Goal: Task Accomplishment & Management: Manage account settings

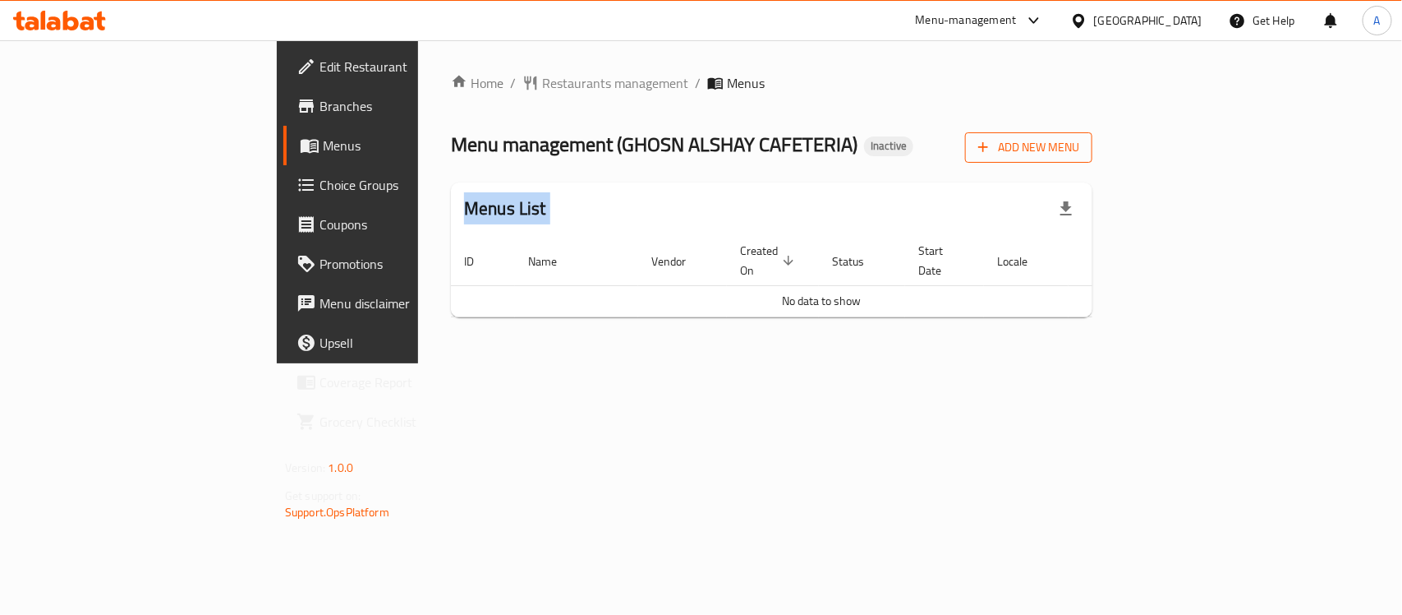
drag, startPoint x: 1290, startPoint y: 171, endPoint x: 1287, endPoint y: 145, distance: 25.6
click at [1093, 145] on div "Home / Restaurants management / Menus Menu management ( [PERSON_NAME] CAFETERIA…" at bounding box center [772, 201] width 642 height 257
click at [1079, 145] on span "Add New Menu" at bounding box center [1028, 147] width 101 height 21
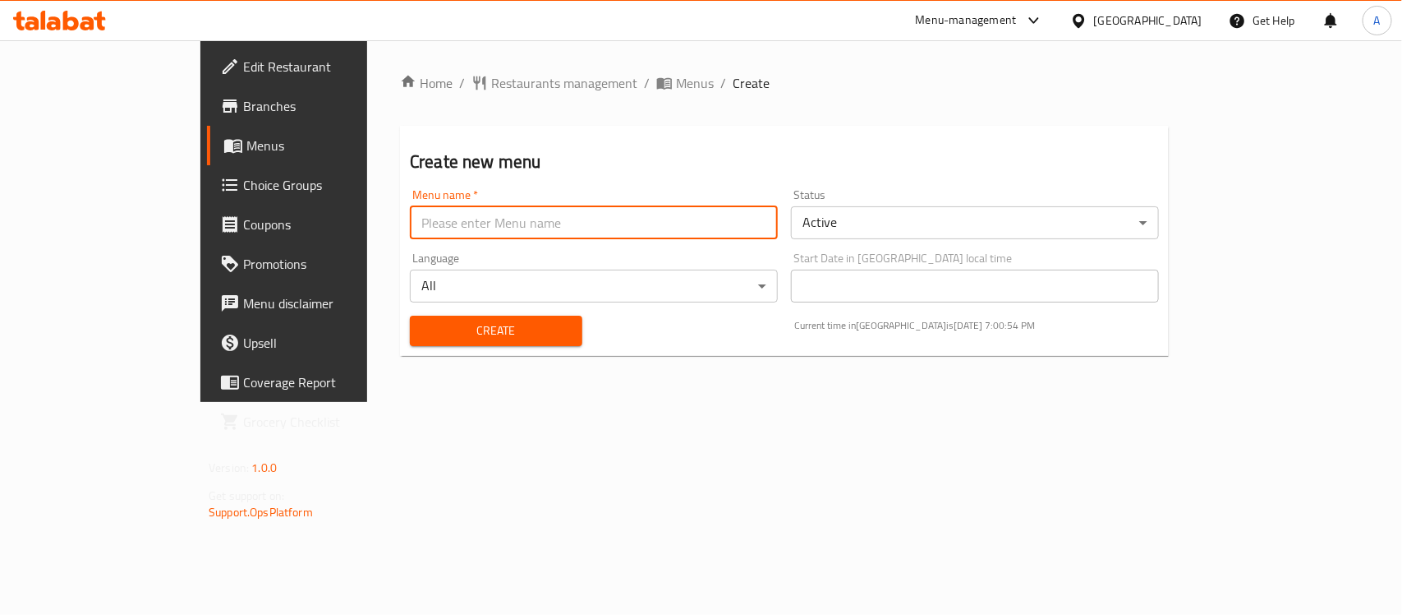
click at [431, 214] on input "text" at bounding box center [594, 222] width 368 height 33
type input "menu"
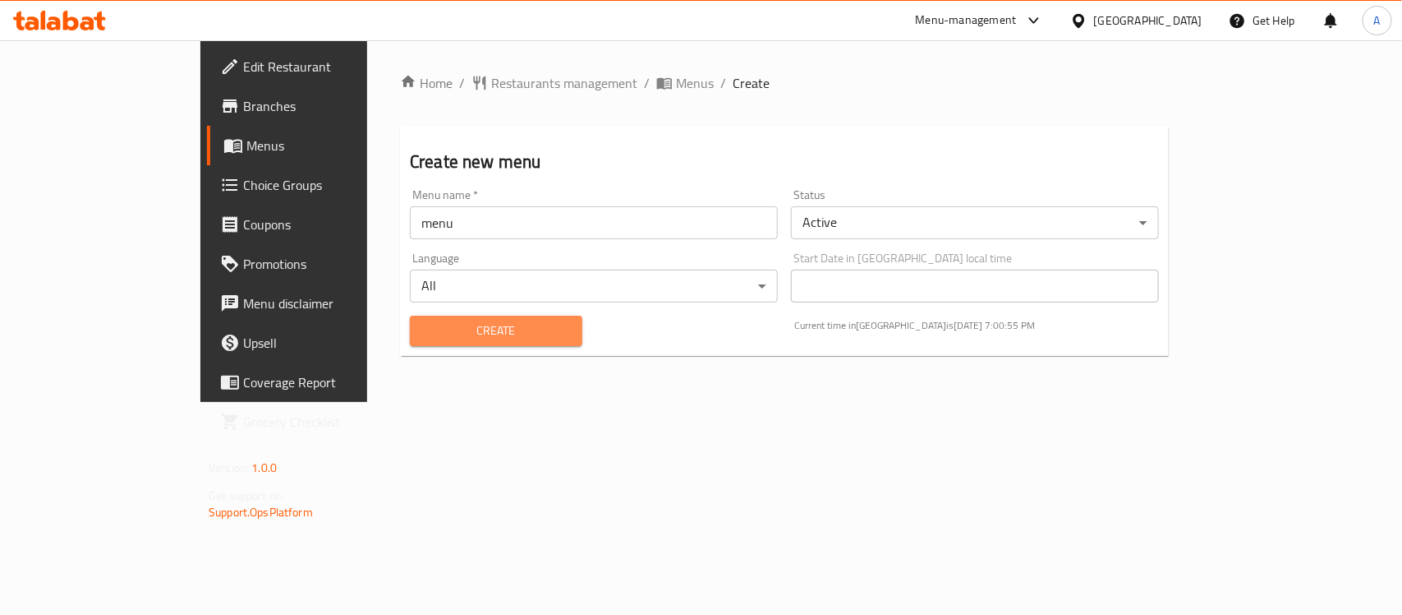
click at [432, 334] on span "Create" at bounding box center [496, 330] width 146 height 21
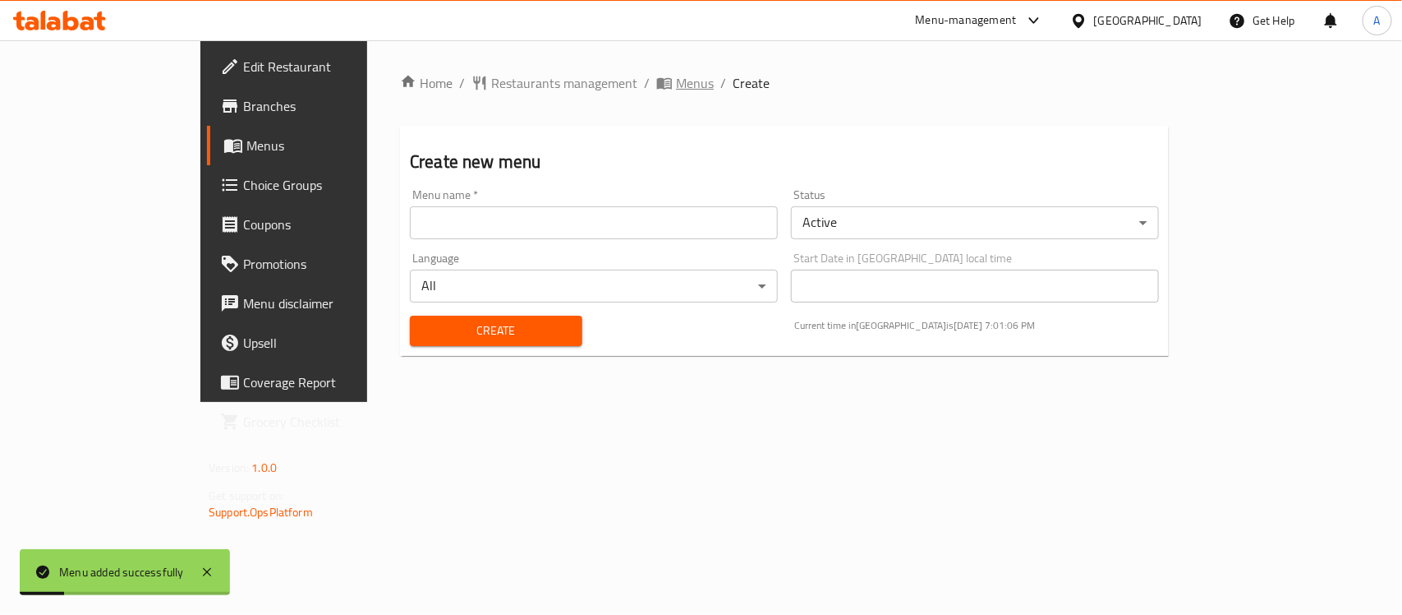
click at [676, 89] on span "Menus" at bounding box center [695, 83] width 38 height 20
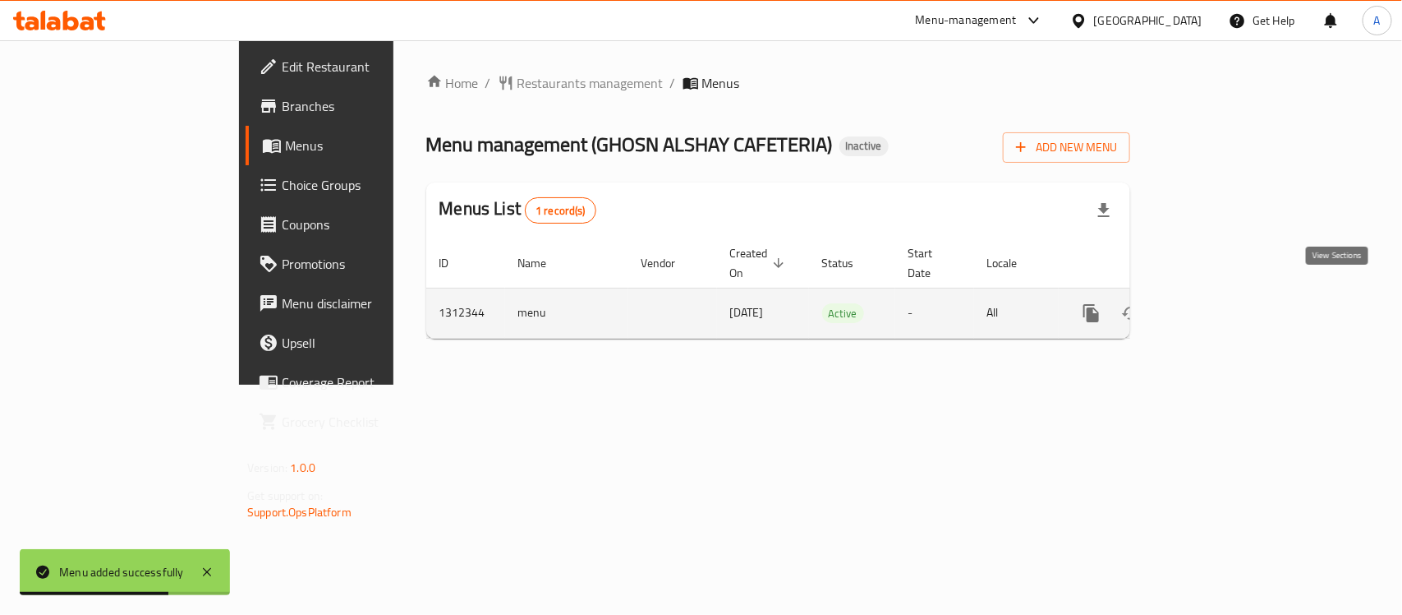
click at [1218, 306] on icon "enhanced table" at bounding box center [1210, 313] width 15 height 15
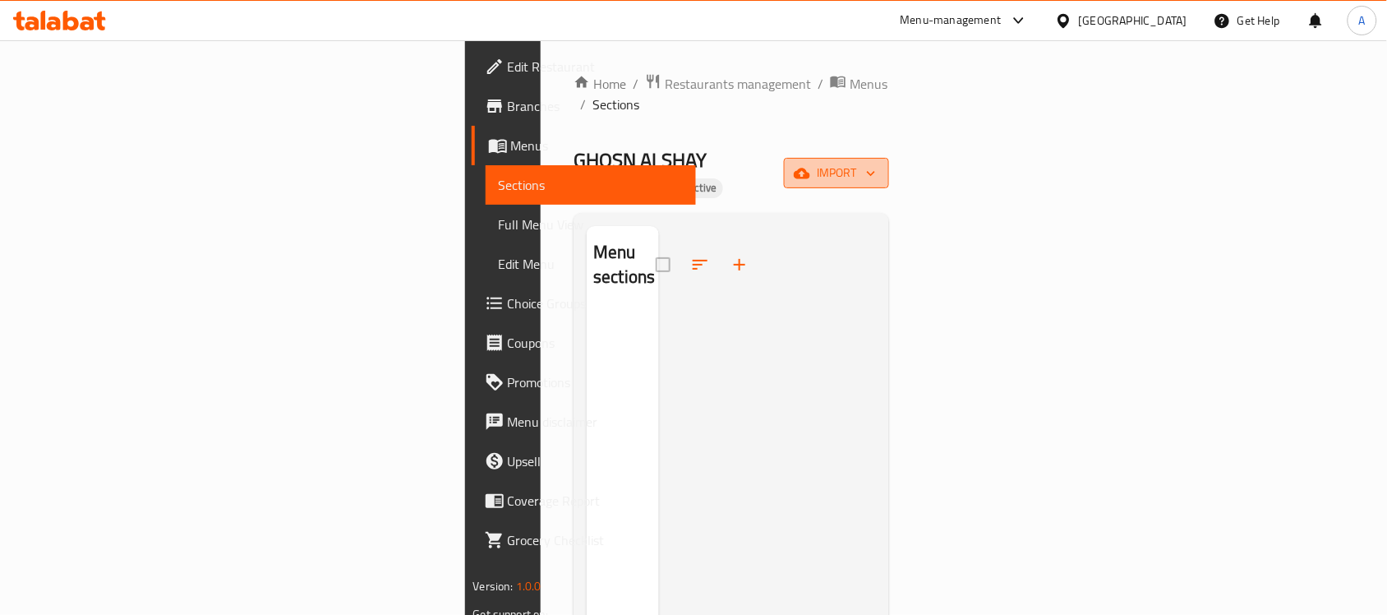
click at [876, 163] on span "import" at bounding box center [836, 173] width 79 height 21
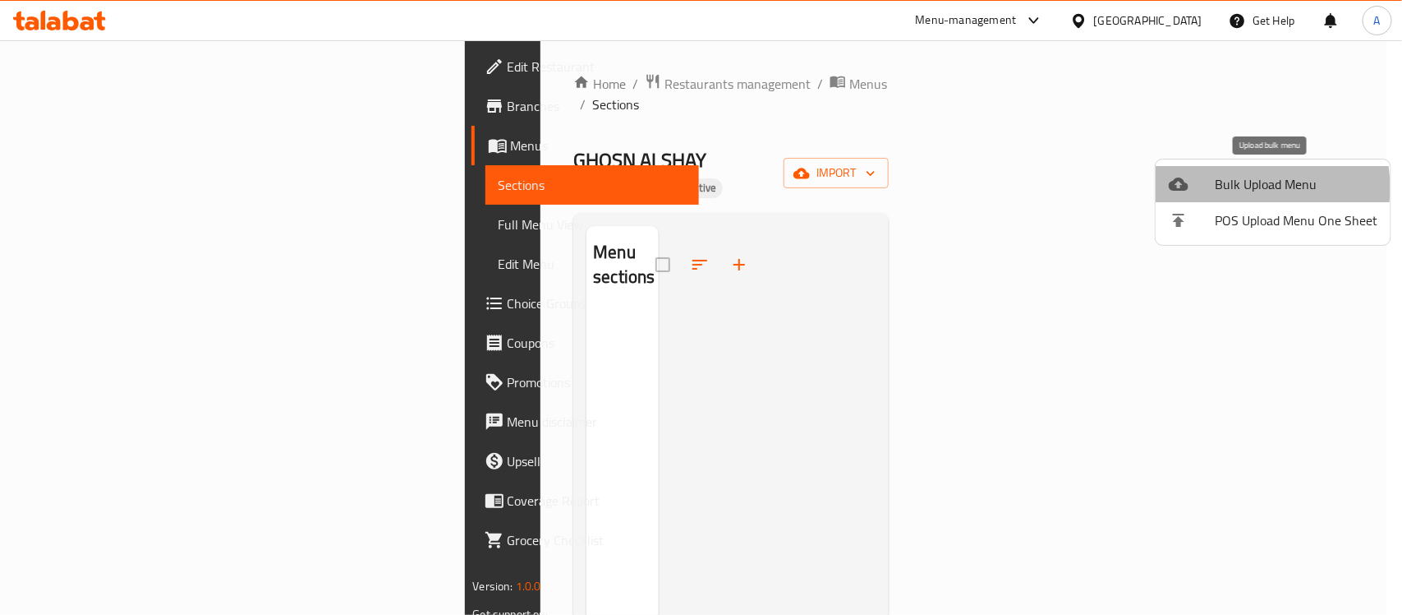
click at [1237, 187] on span "Bulk Upload Menu" at bounding box center [1296, 184] width 163 height 20
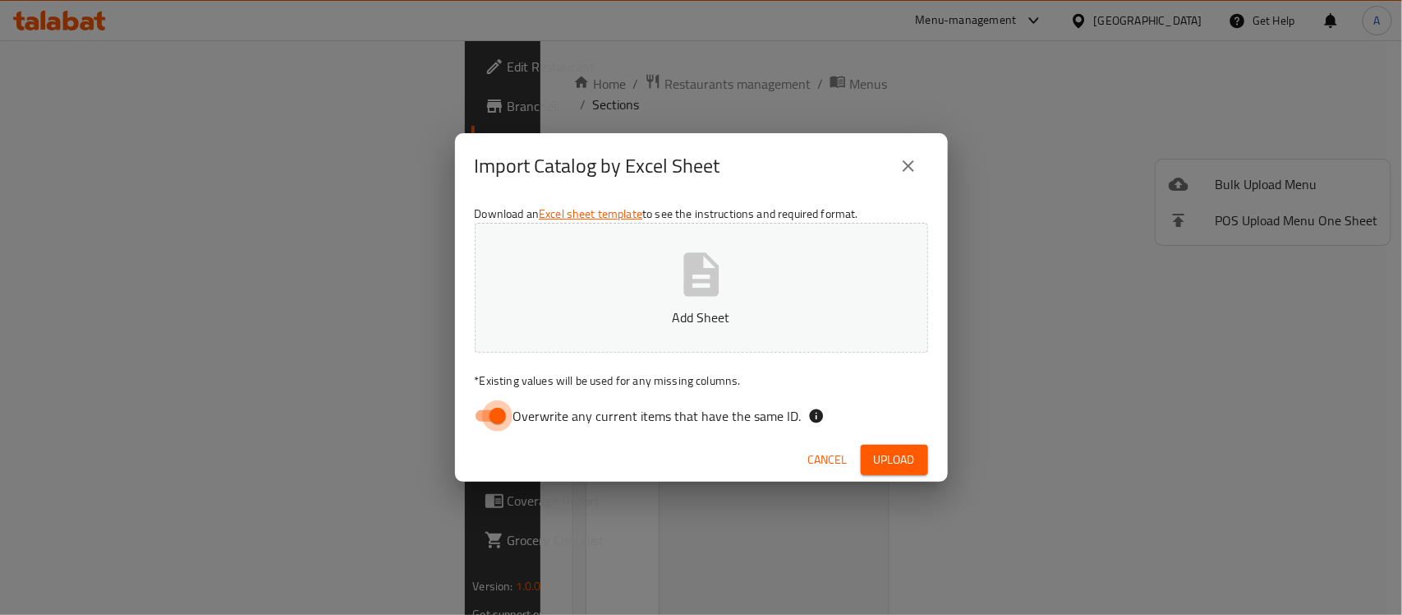
click at [508, 415] on input "Overwrite any current items that have the same ID." at bounding box center [498, 415] width 94 height 31
checkbox input "false"
click at [875, 466] on span "Upload" at bounding box center [894, 459] width 41 height 21
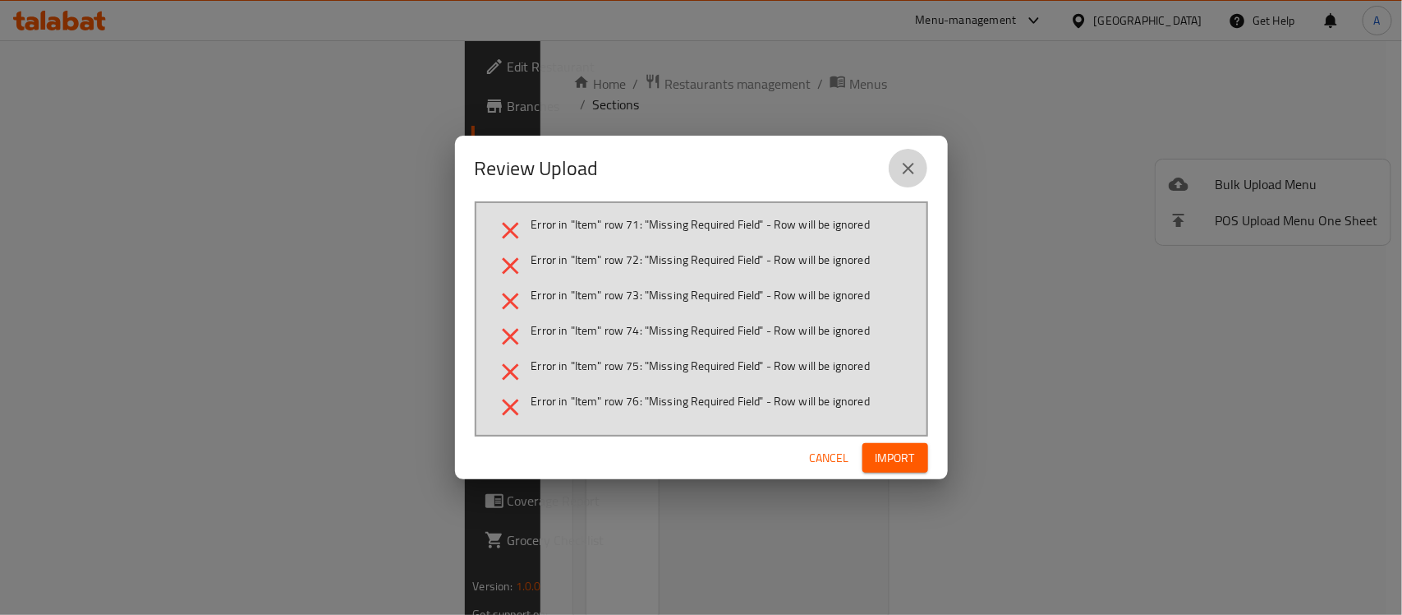
click at [908, 175] on icon "close" at bounding box center [909, 169] width 20 height 20
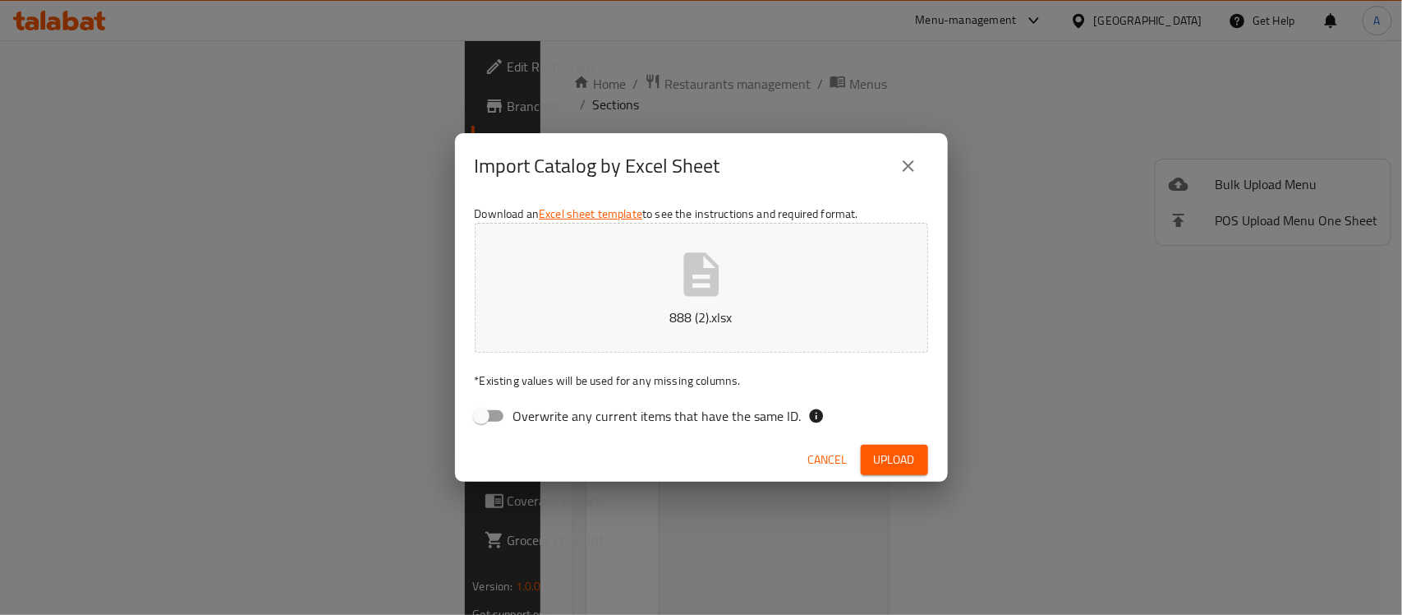
click at [879, 464] on span "Upload" at bounding box center [894, 459] width 41 height 21
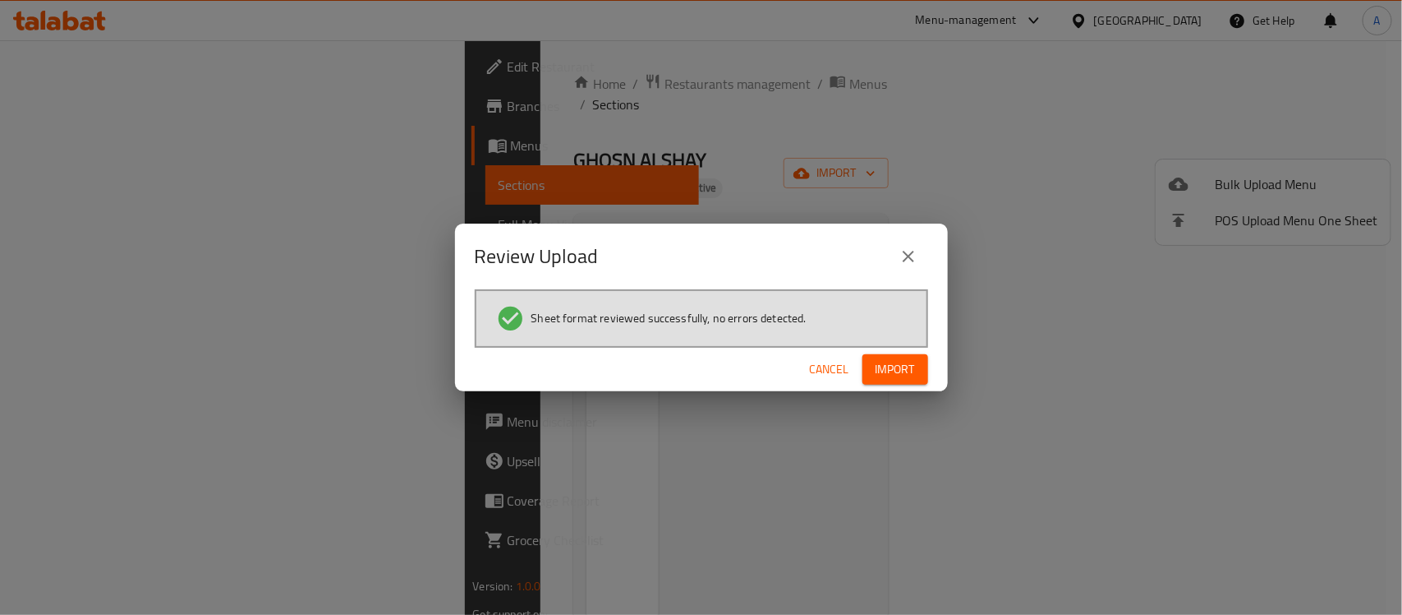
click at [892, 350] on div "Cancel Import" at bounding box center [701, 370] width 493 height 44
click at [893, 362] on span "Import" at bounding box center [895, 369] width 39 height 21
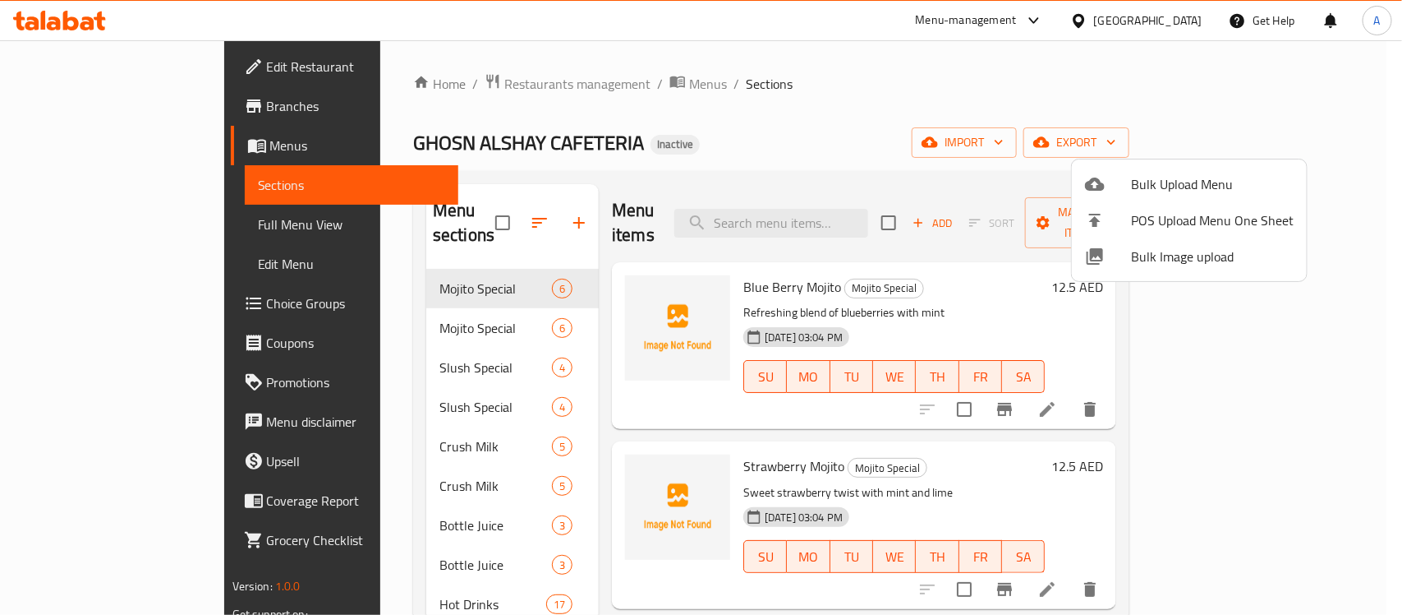
click at [670, 196] on div at bounding box center [701, 307] width 1402 height 615
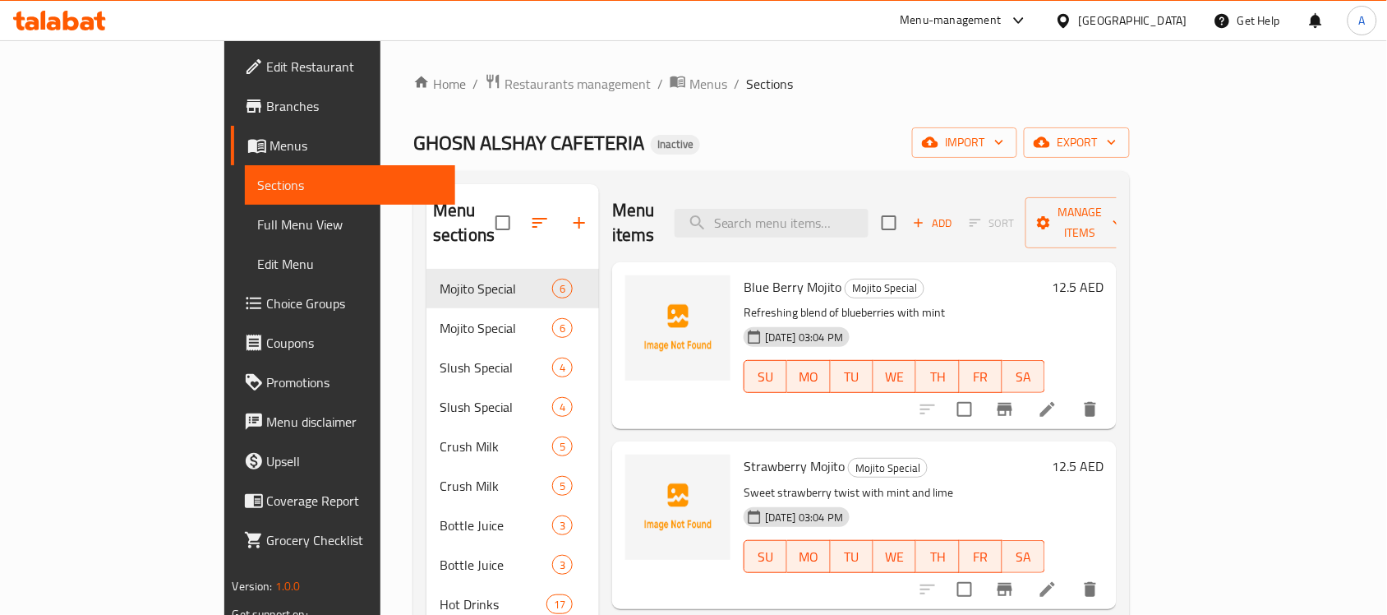
click at [689, 93] on span "Menus" at bounding box center [708, 84] width 38 height 20
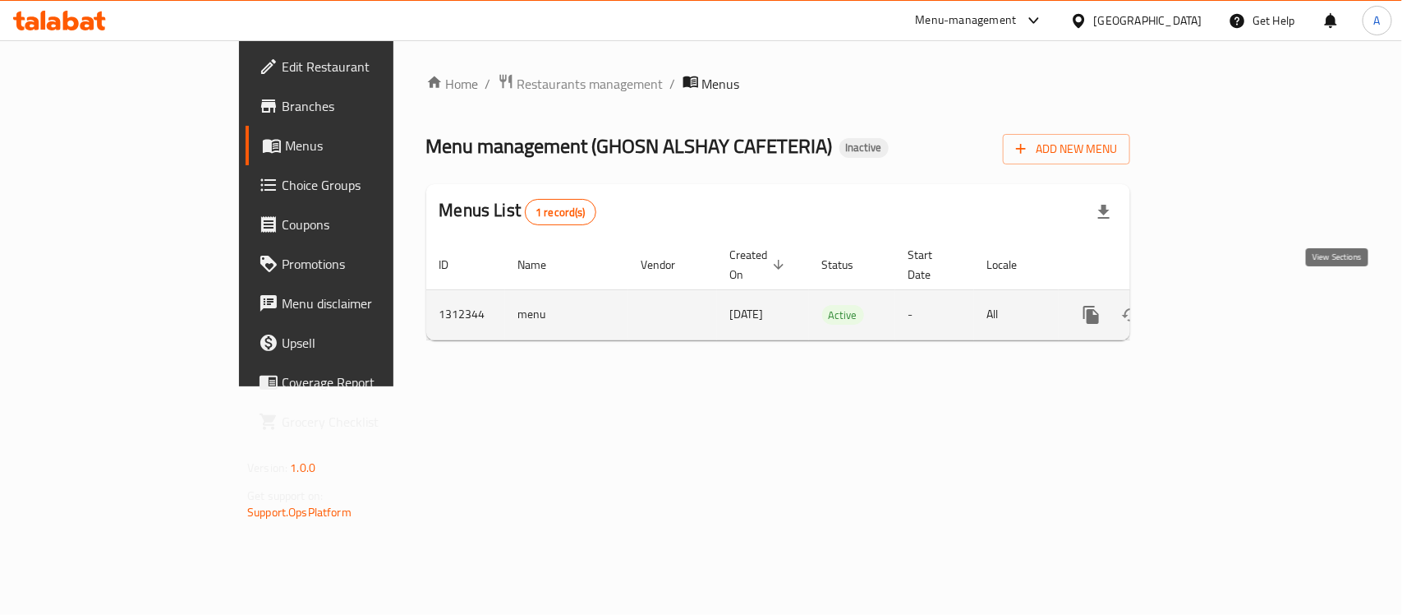
click at [1220, 305] on icon "enhanced table" at bounding box center [1210, 315] width 20 height 20
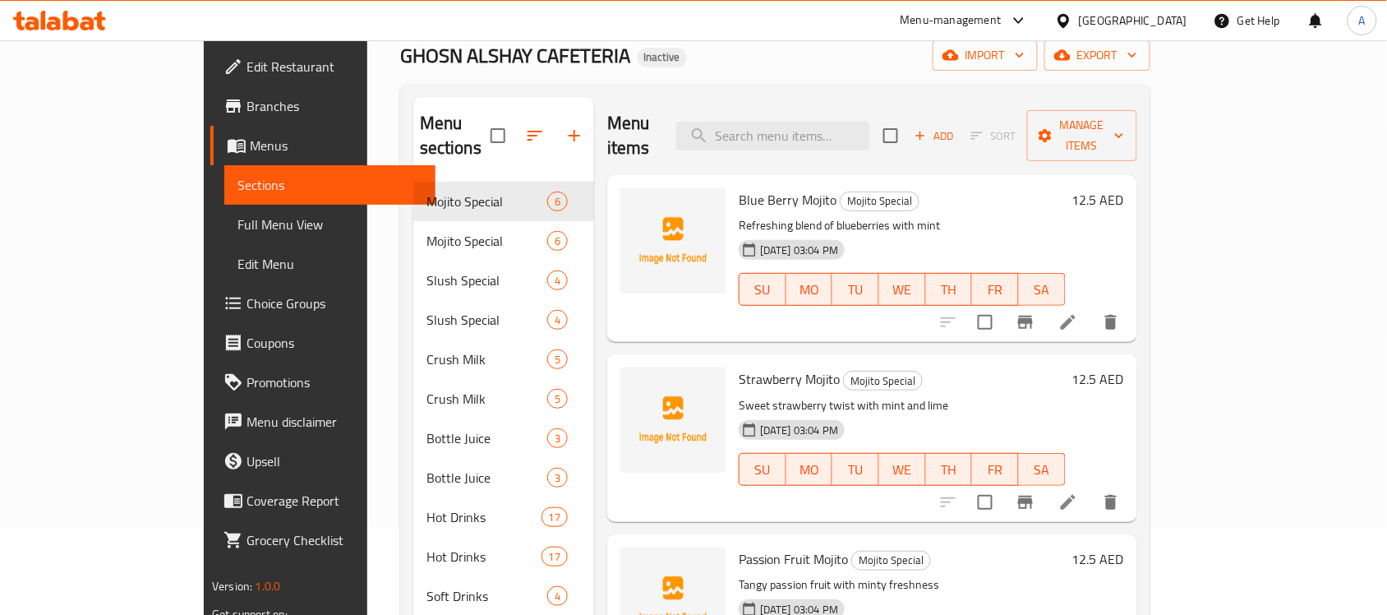
scroll to position [83, 0]
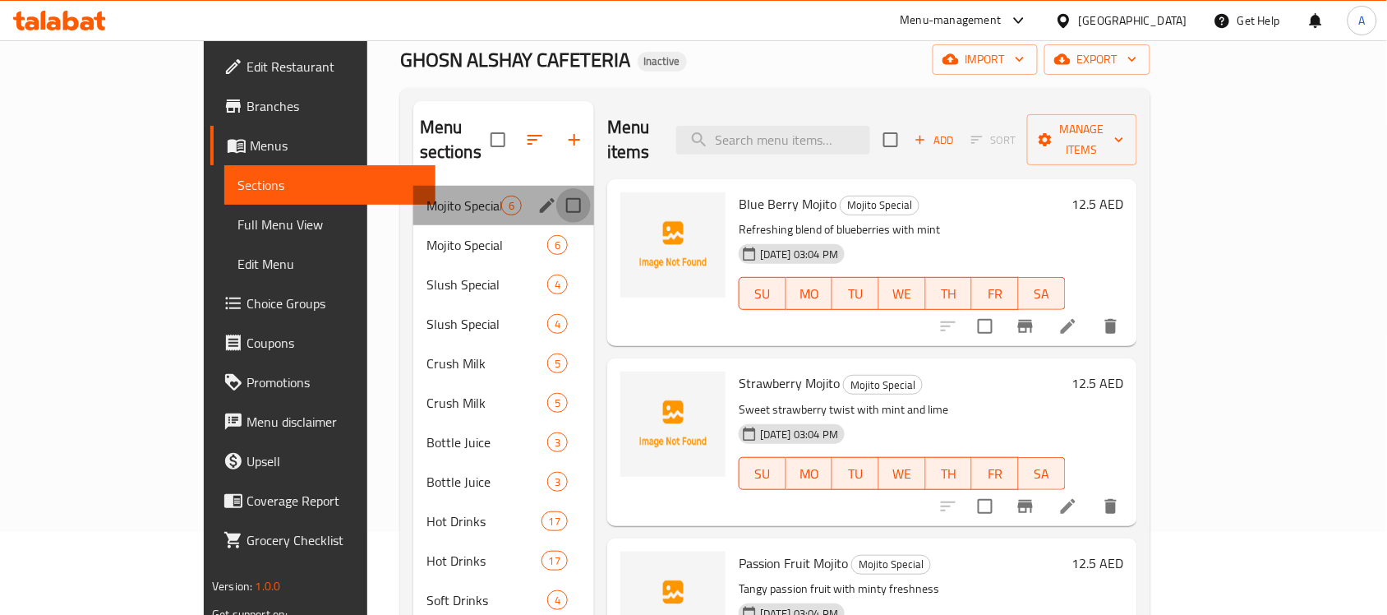
click at [556, 188] on input "Menu sections" at bounding box center [573, 205] width 35 height 35
checkbox input "true"
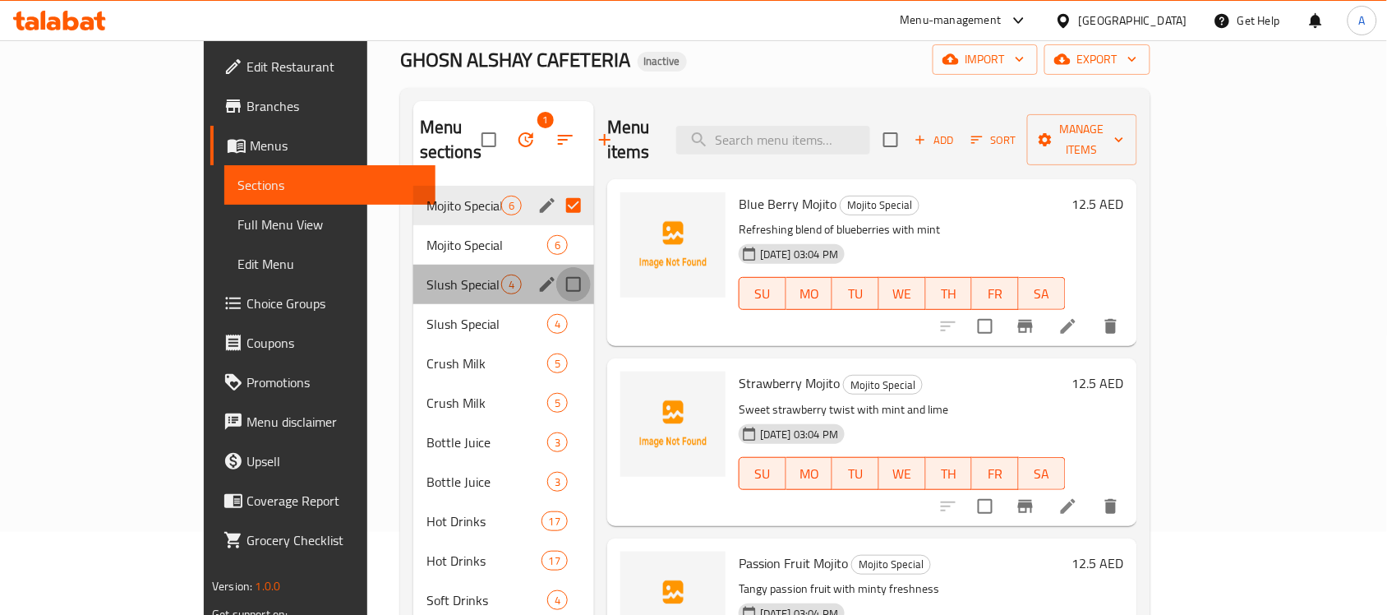
click at [556, 267] on input "Menu sections" at bounding box center [573, 284] width 35 height 35
checkbox input "true"
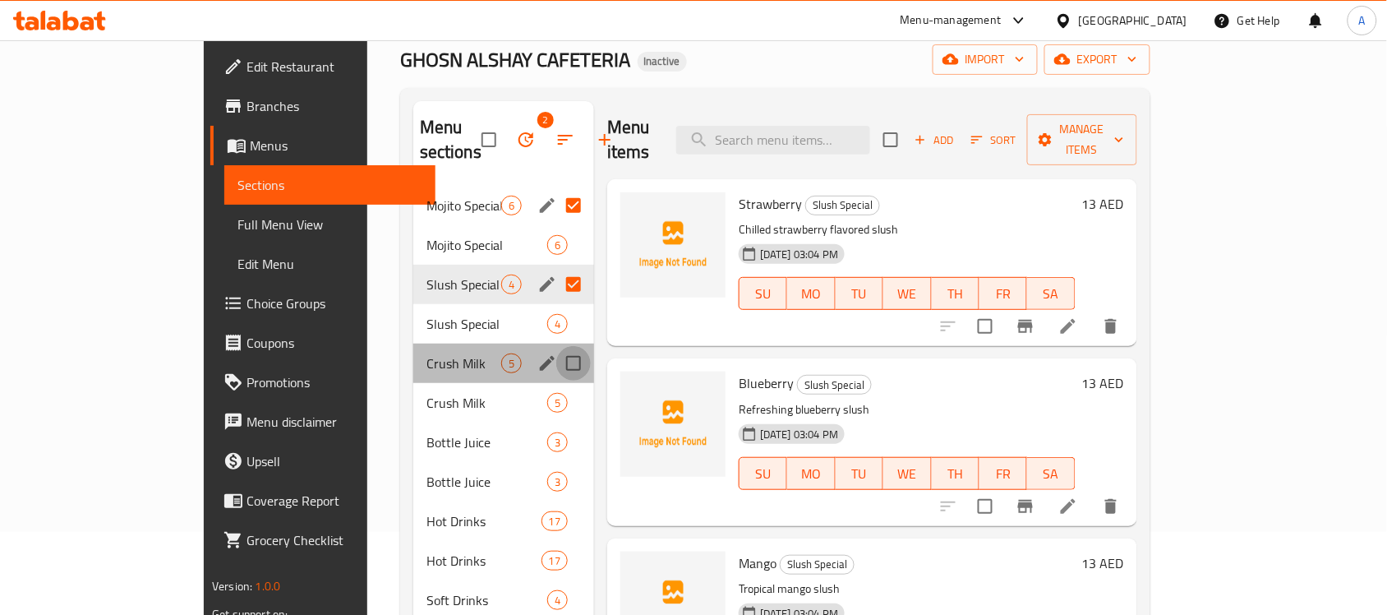
click at [556, 346] on input "Menu sections" at bounding box center [573, 363] width 35 height 35
checkbox input "true"
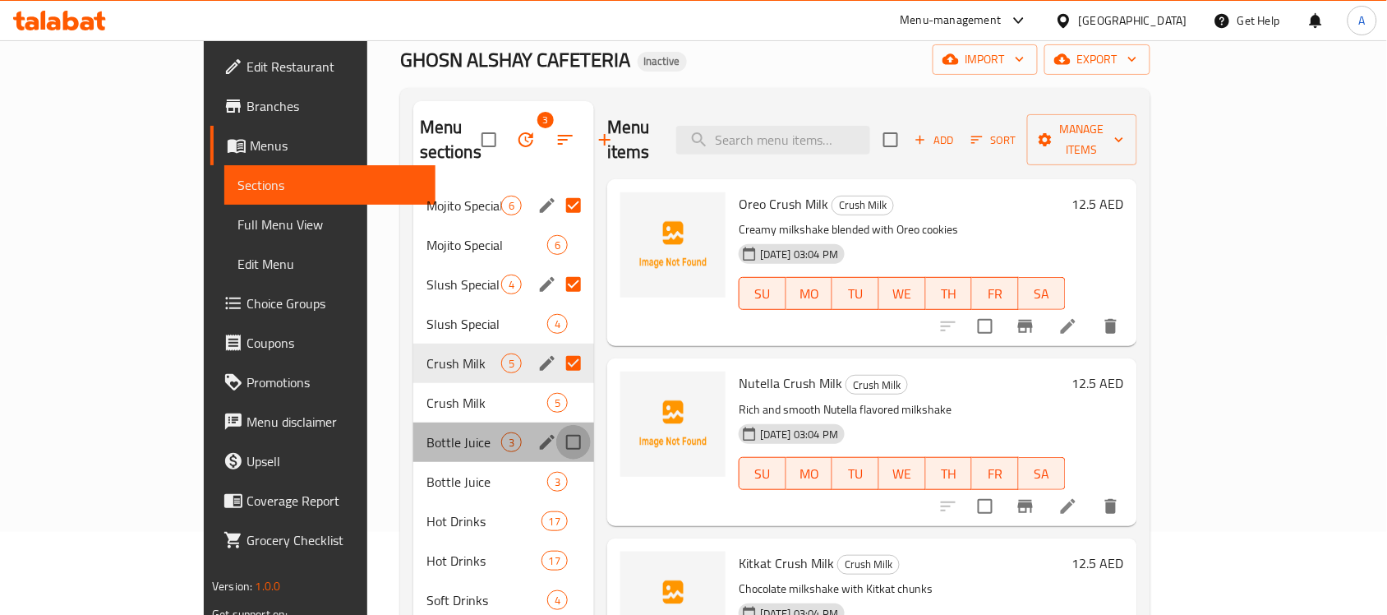
click at [556, 425] on input "Menu sections" at bounding box center [573, 442] width 35 height 35
checkbox input "true"
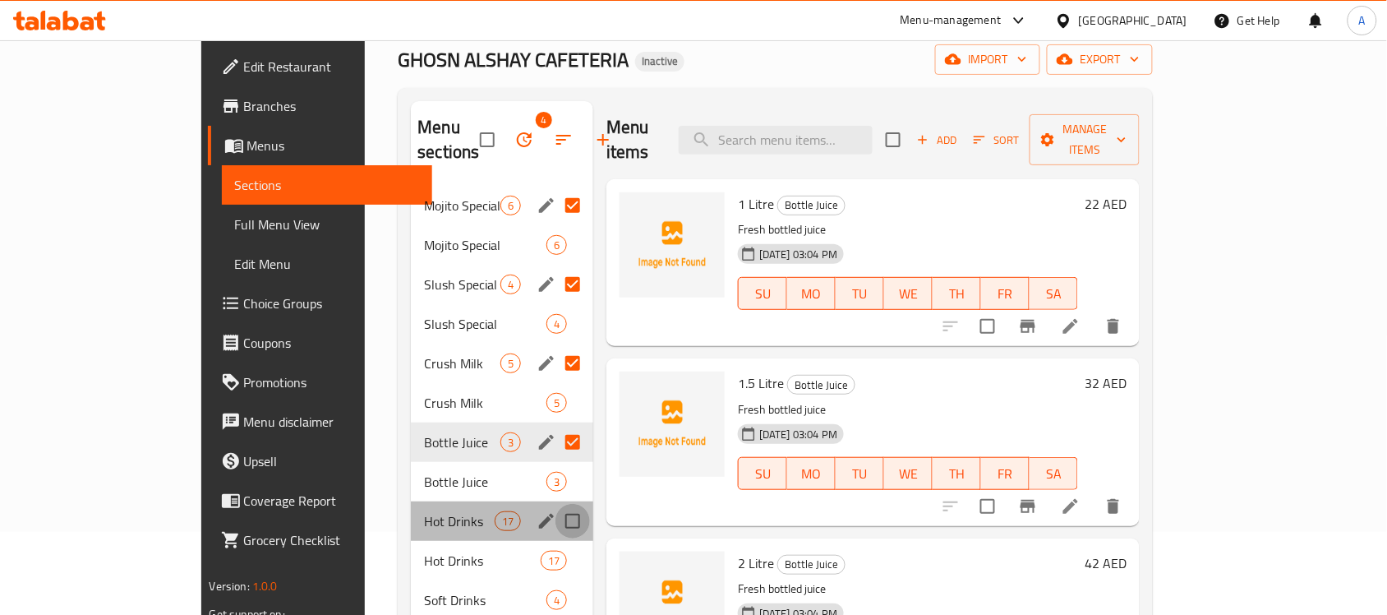
click at [555, 504] on input "Menu sections" at bounding box center [572, 521] width 35 height 35
checkbox input "true"
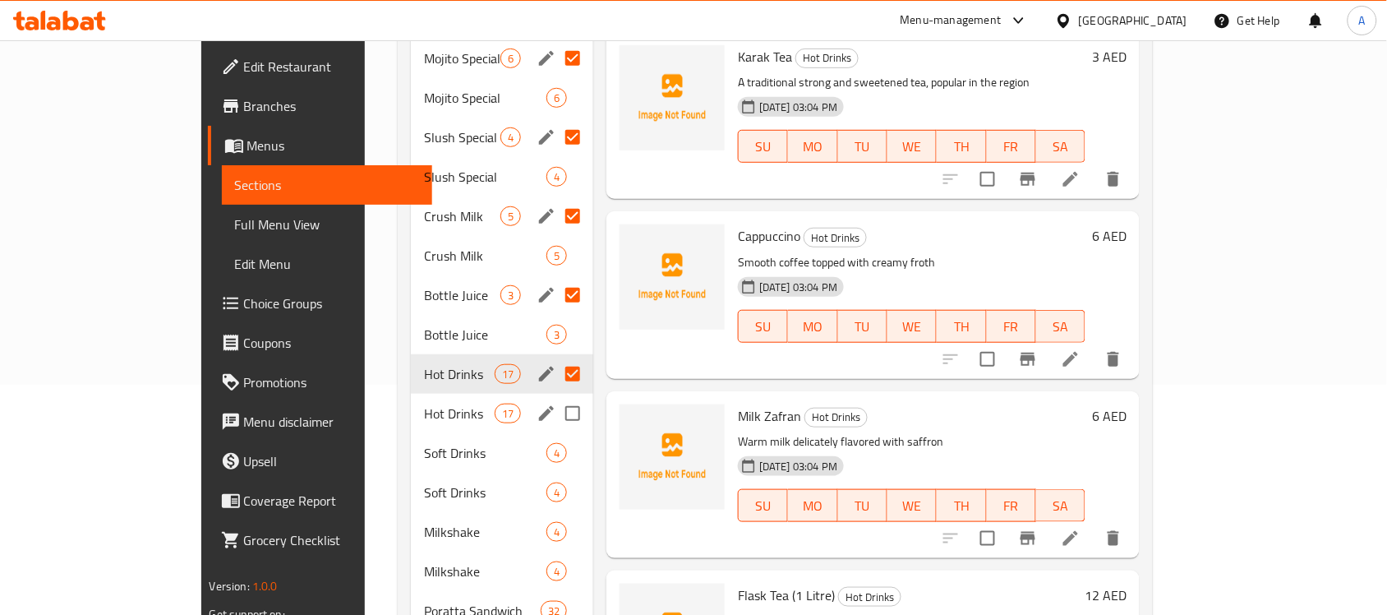
scroll to position [231, 0]
click at [555, 435] on input "Menu sections" at bounding box center [572, 452] width 35 height 35
checkbox input "true"
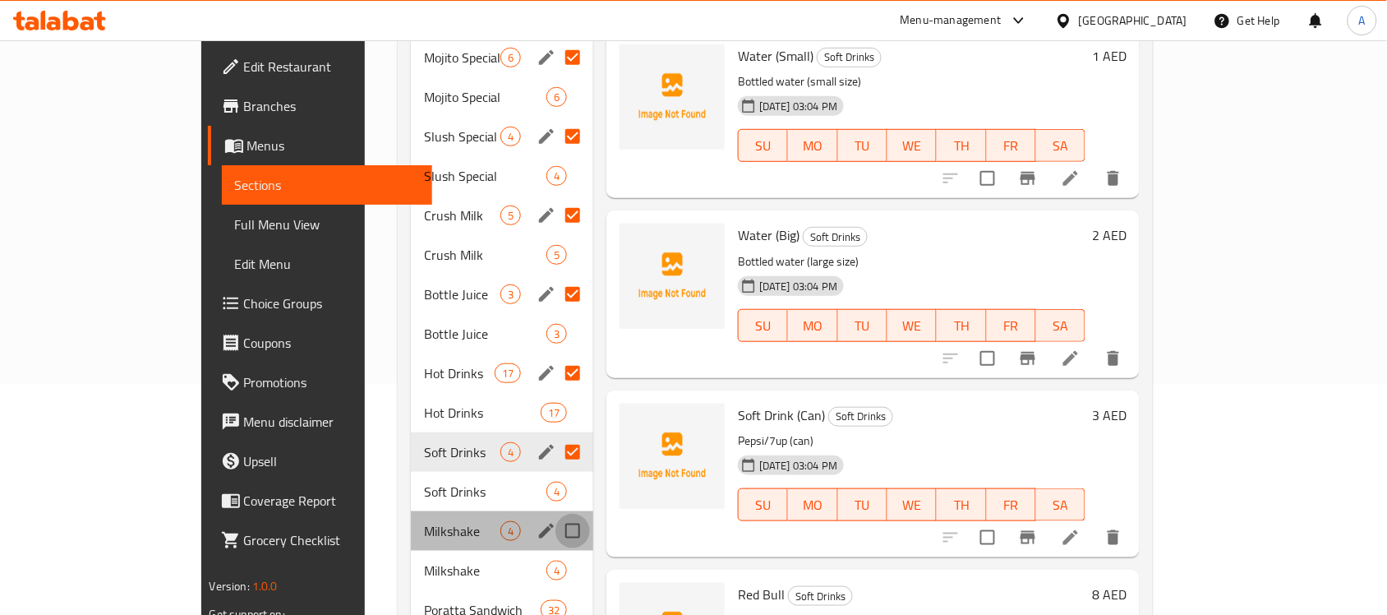
click at [555, 513] on input "Menu sections" at bounding box center [572, 530] width 35 height 35
checkbox input "true"
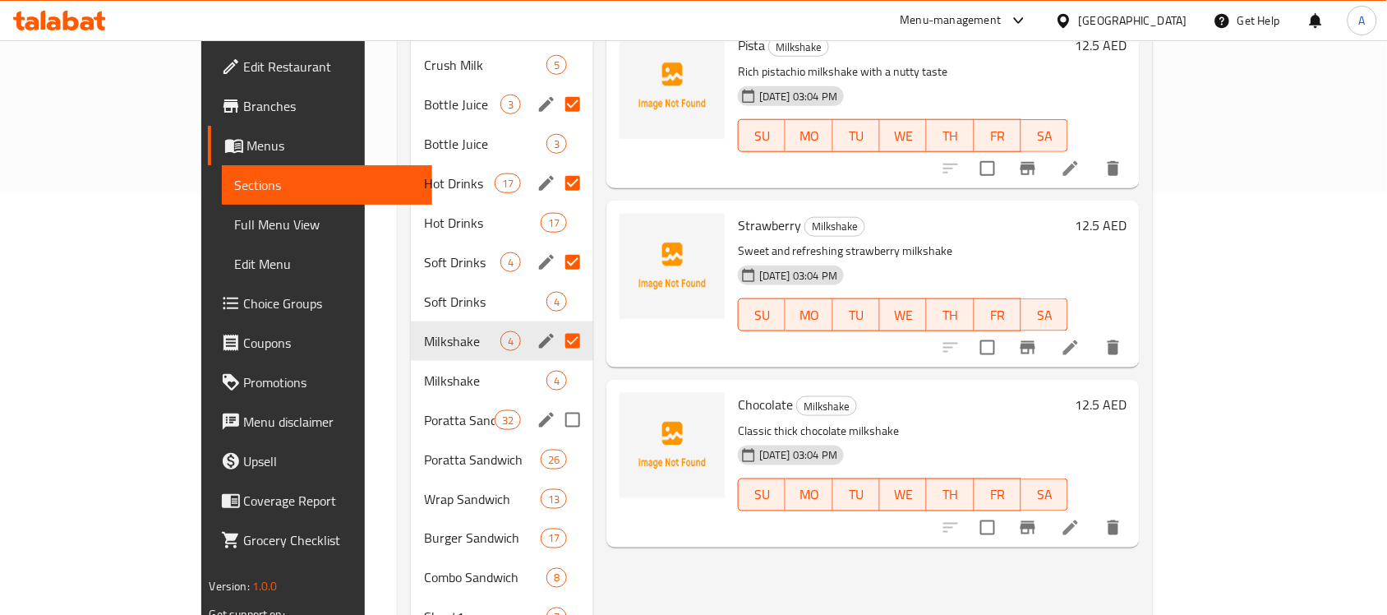
scroll to position [426, 0]
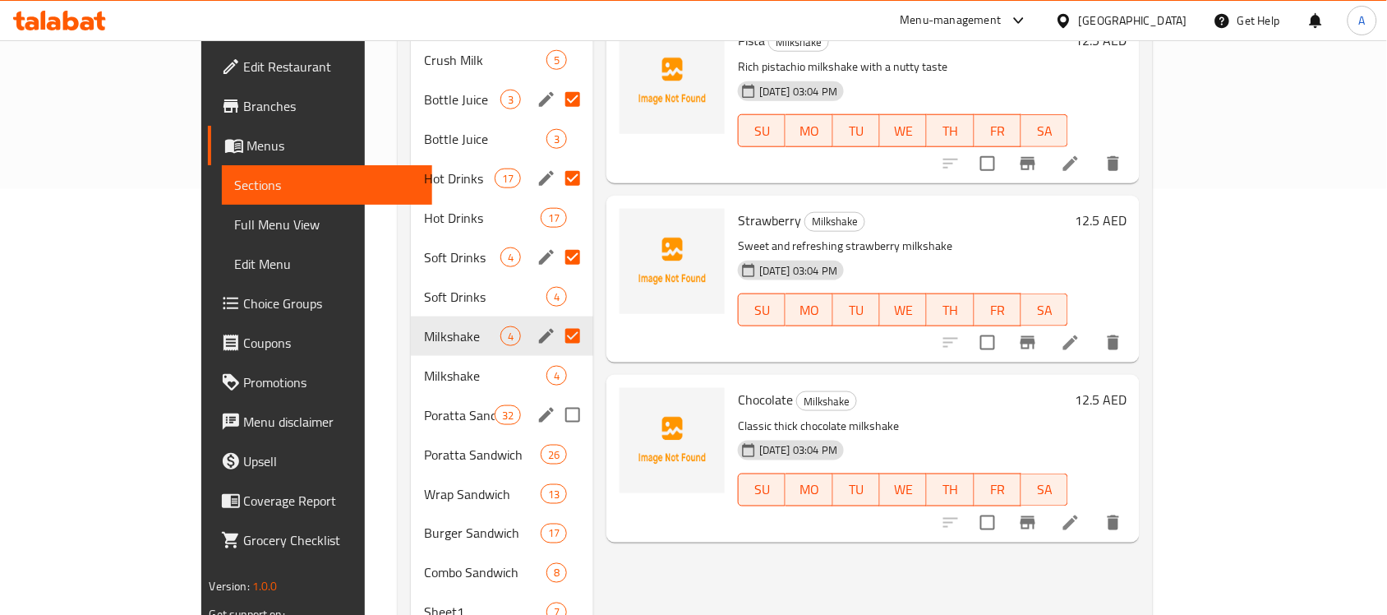
click at [555, 399] on input "Menu sections" at bounding box center [572, 415] width 35 height 35
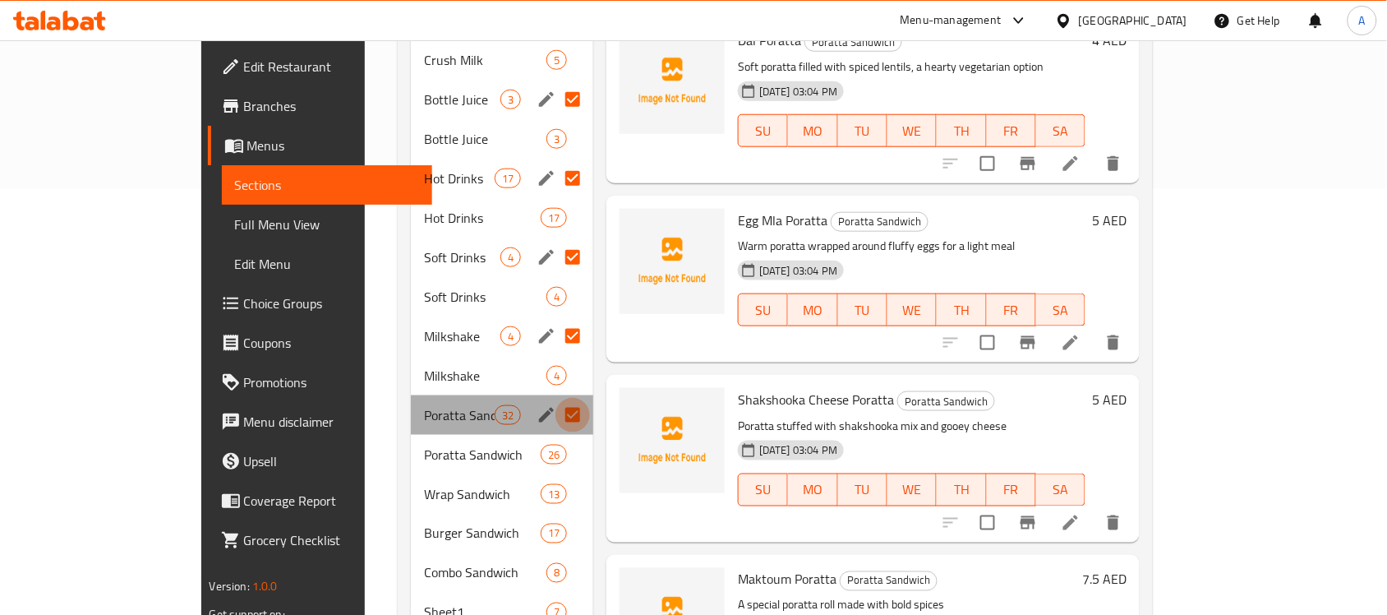
click at [555, 398] on input "Menu sections" at bounding box center [572, 415] width 35 height 35
checkbox input "false"
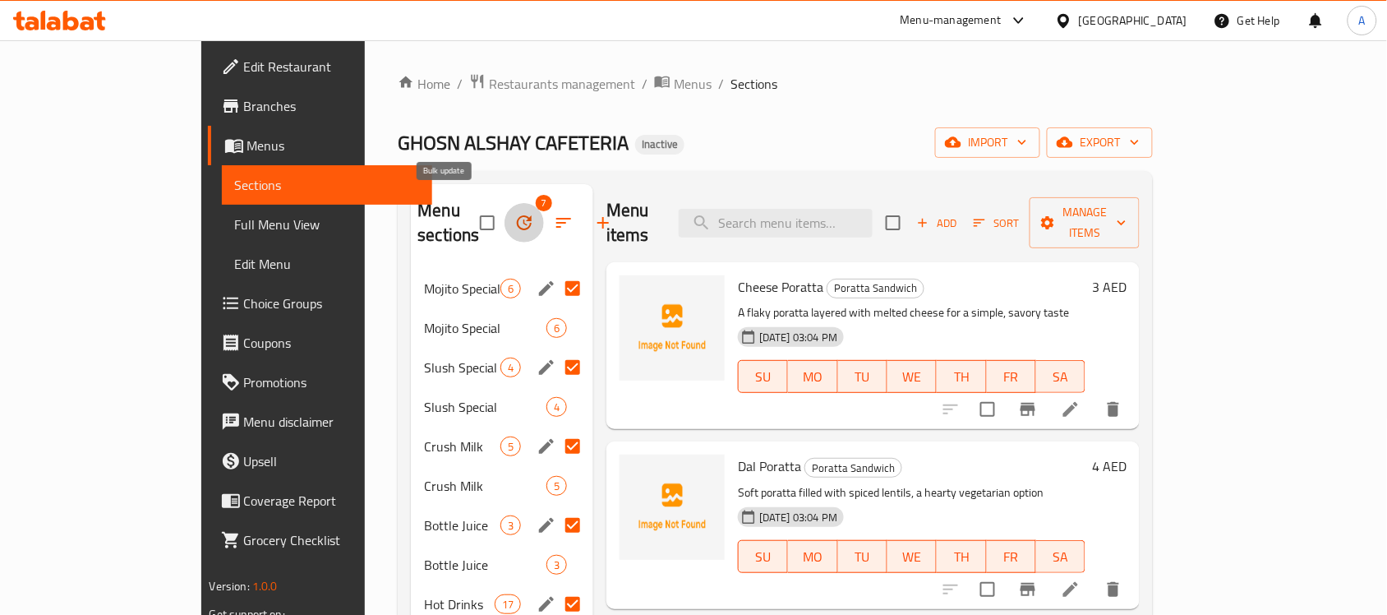
click at [504, 203] on button "button" at bounding box center [523, 222] width 39 height 39
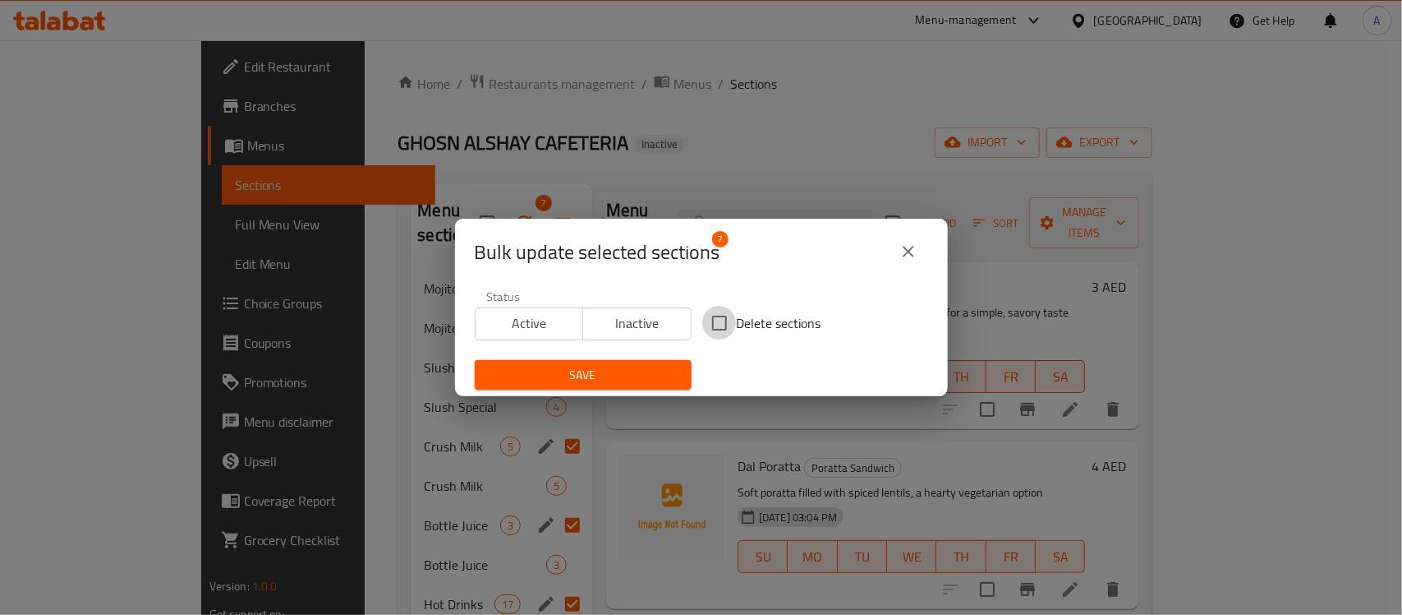
click at [716, 318] on input "Delete sections" at bounding box center [719, 323] width 35 height 35
checkbox input "true"
click at [628, 368] on span "Save" at bounding box center [583, 375] width 191 height 21
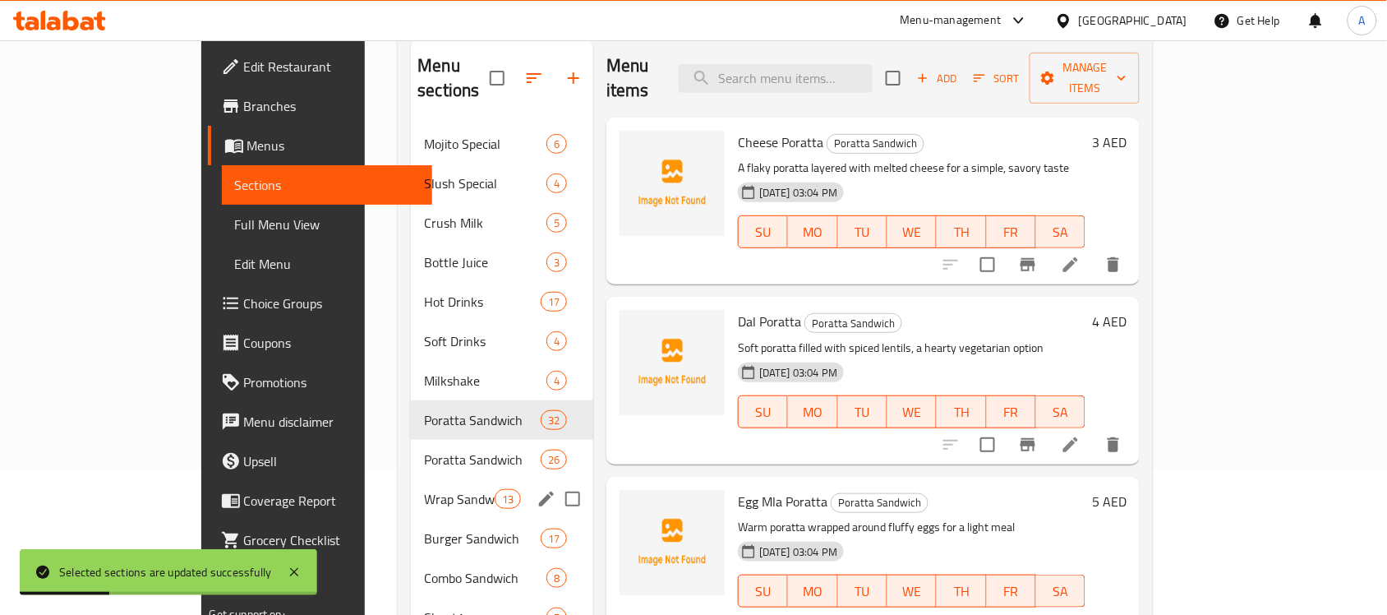
scroll to position [145, 0]
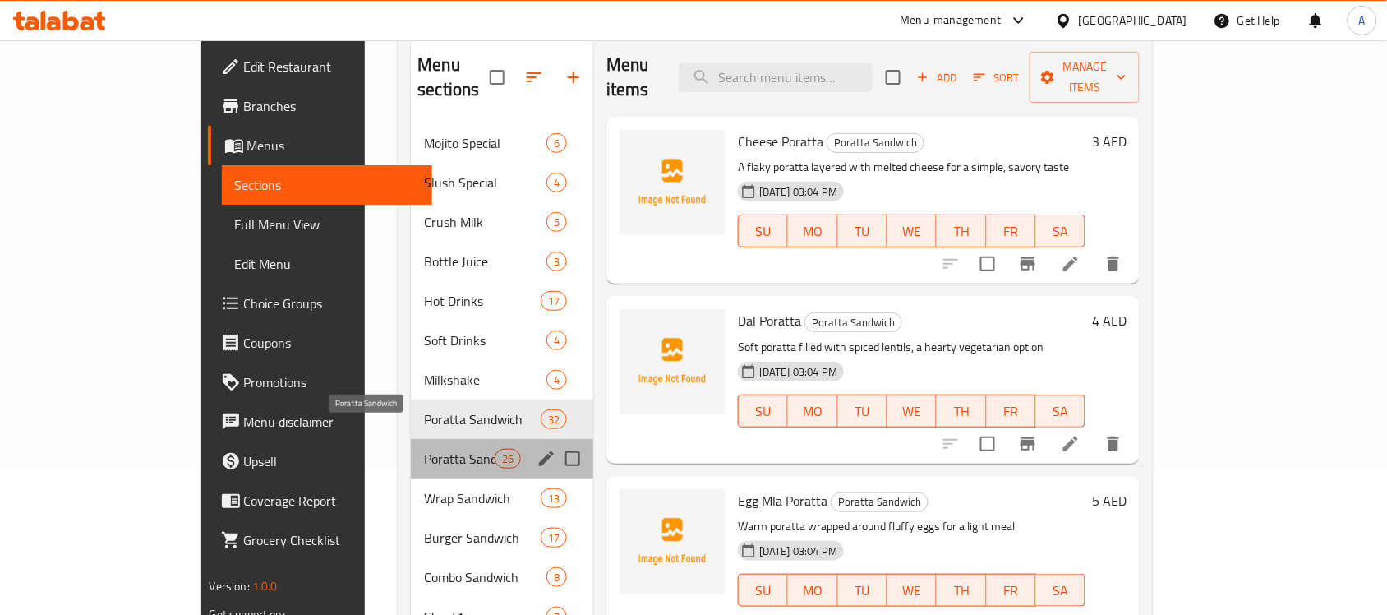
click at [424, 449] on span "Poratta Sandwich" at bounding box center [459, 459] width 70 height 20
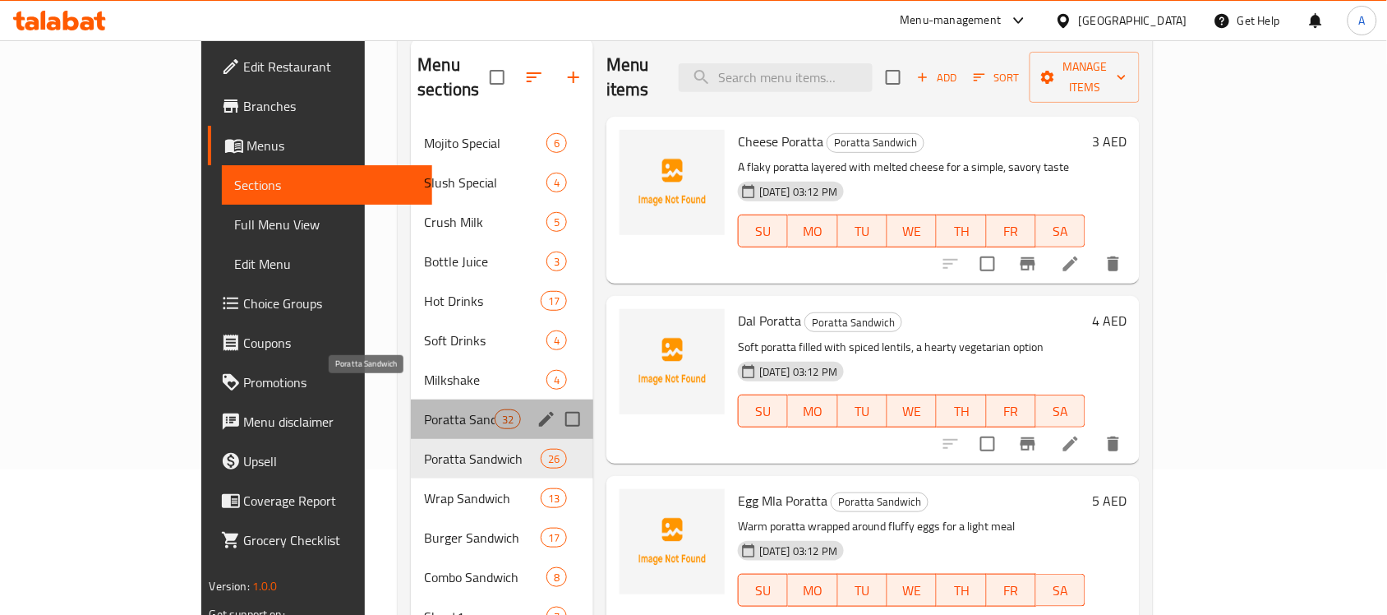
click at [424, 409] on span "Poratta Sandwich" at bounding box center [459, 419] width 70 height 20
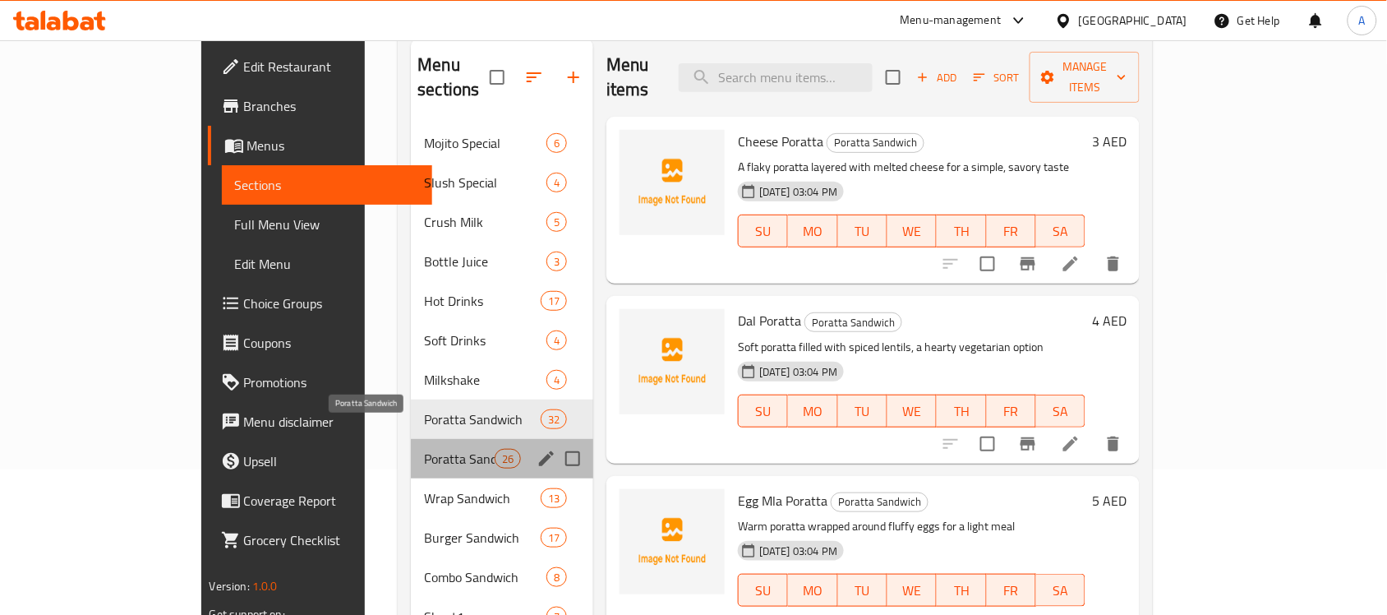
click at [424, 449] on span "Poratta Sandwich" at bounding box center [459, 459] width 70 height 20
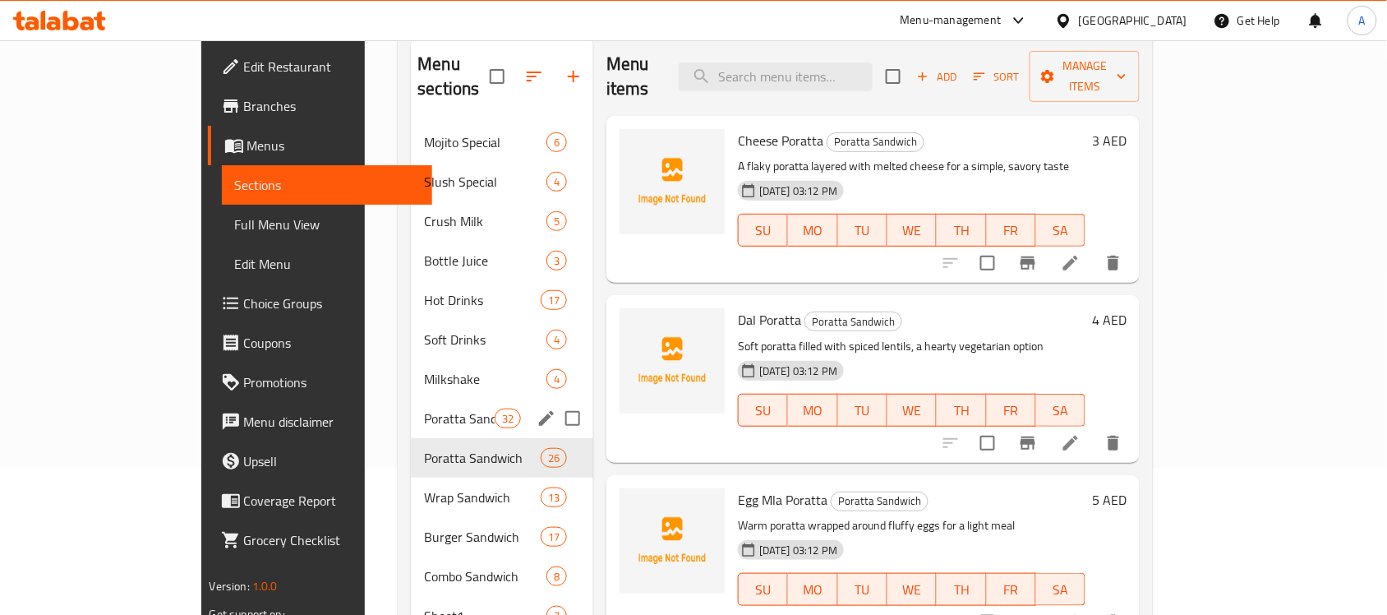
scroll to position [148, 0]
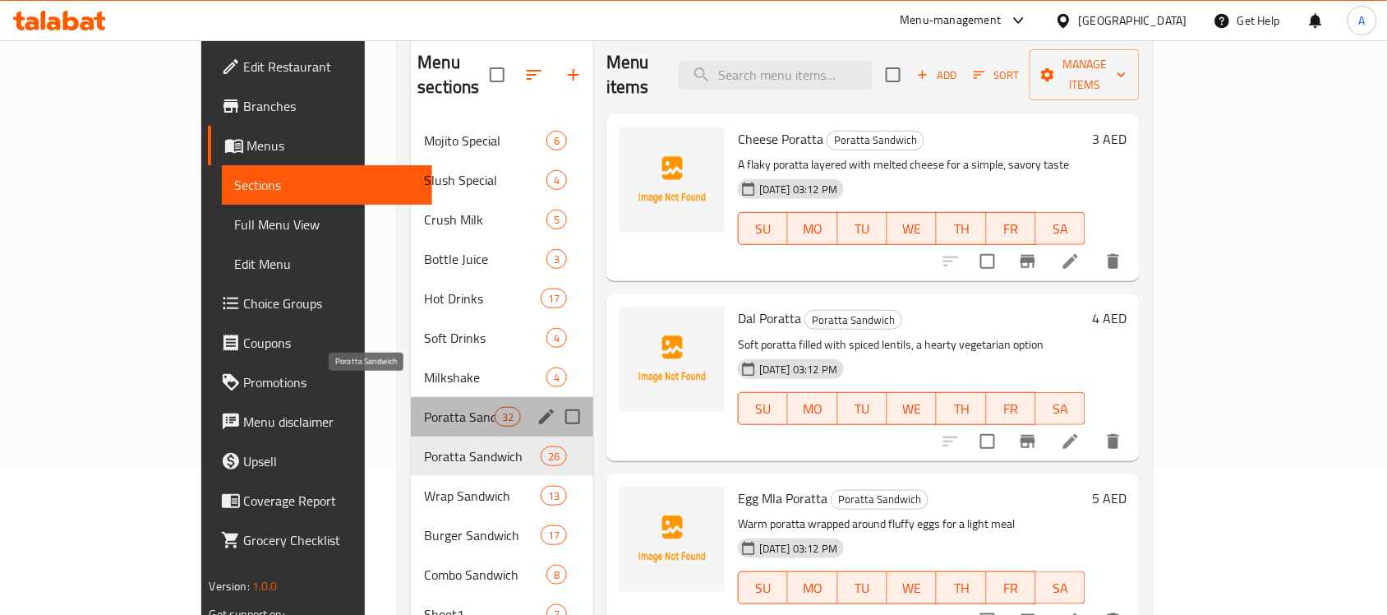
click at [424, 407] on span "Poratta Sandwich" at bounding box center [459, 417] width 70 height 20
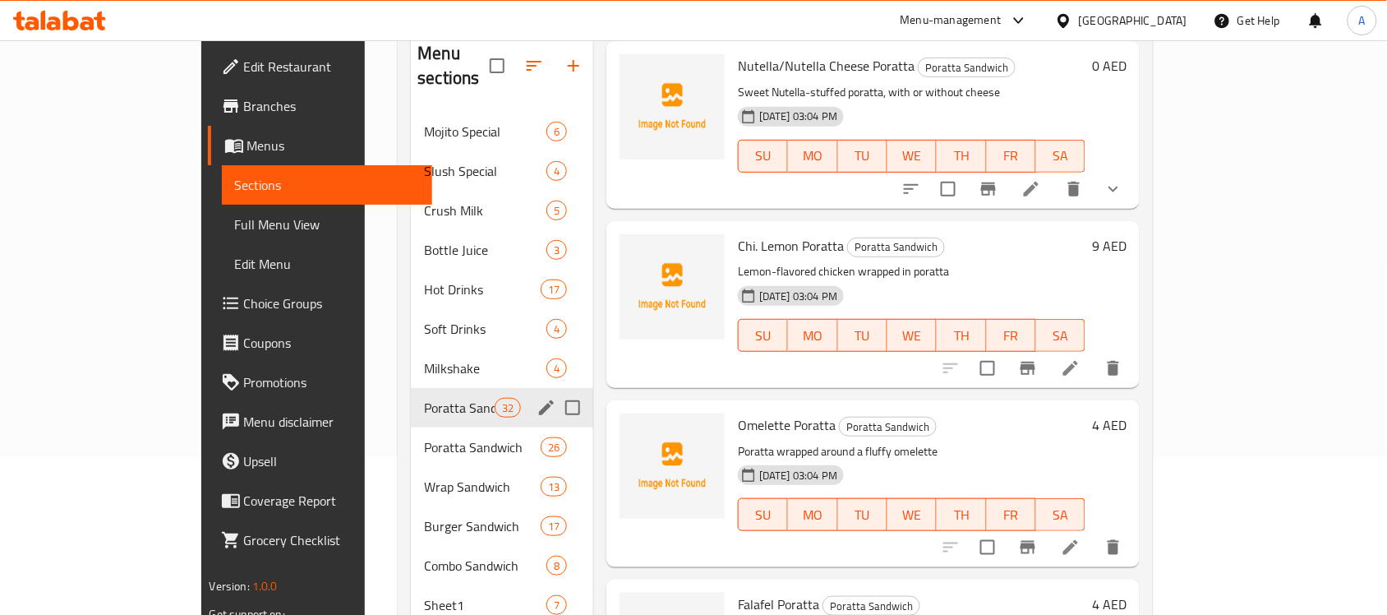
scroll to position [156, 0]
